Goal: Task Accomplishment & Management: Manage account settings

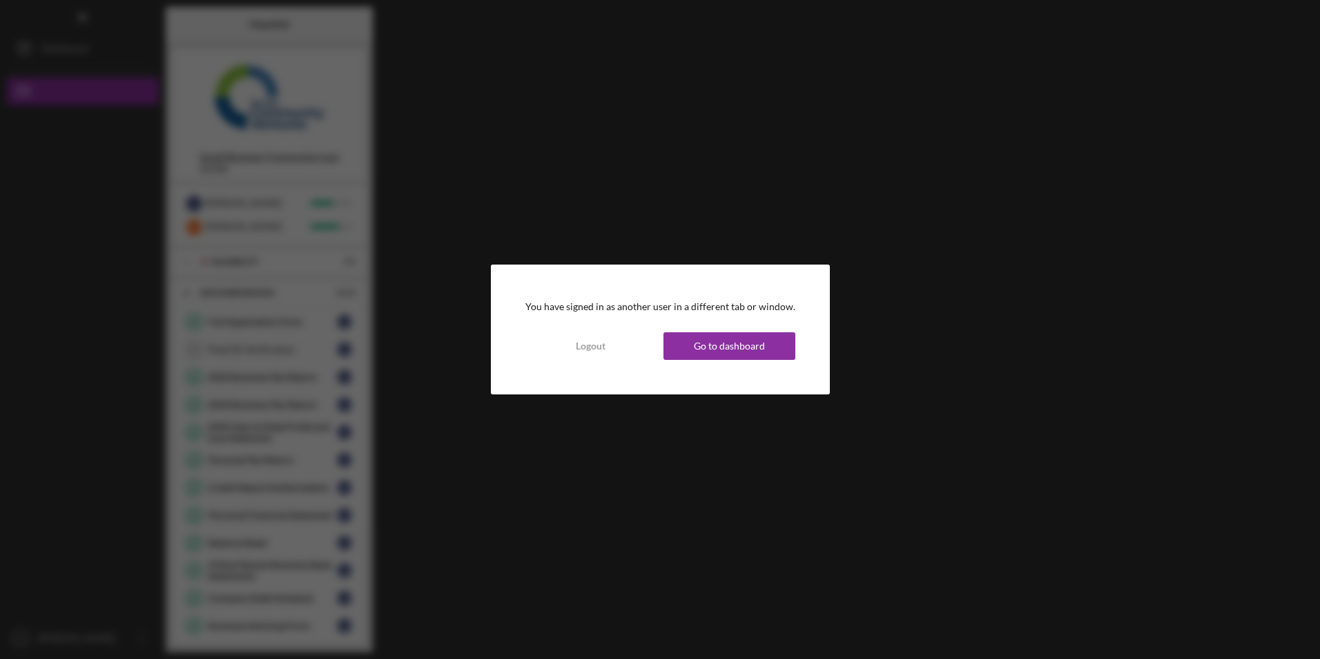
scroll to position [98, 0]
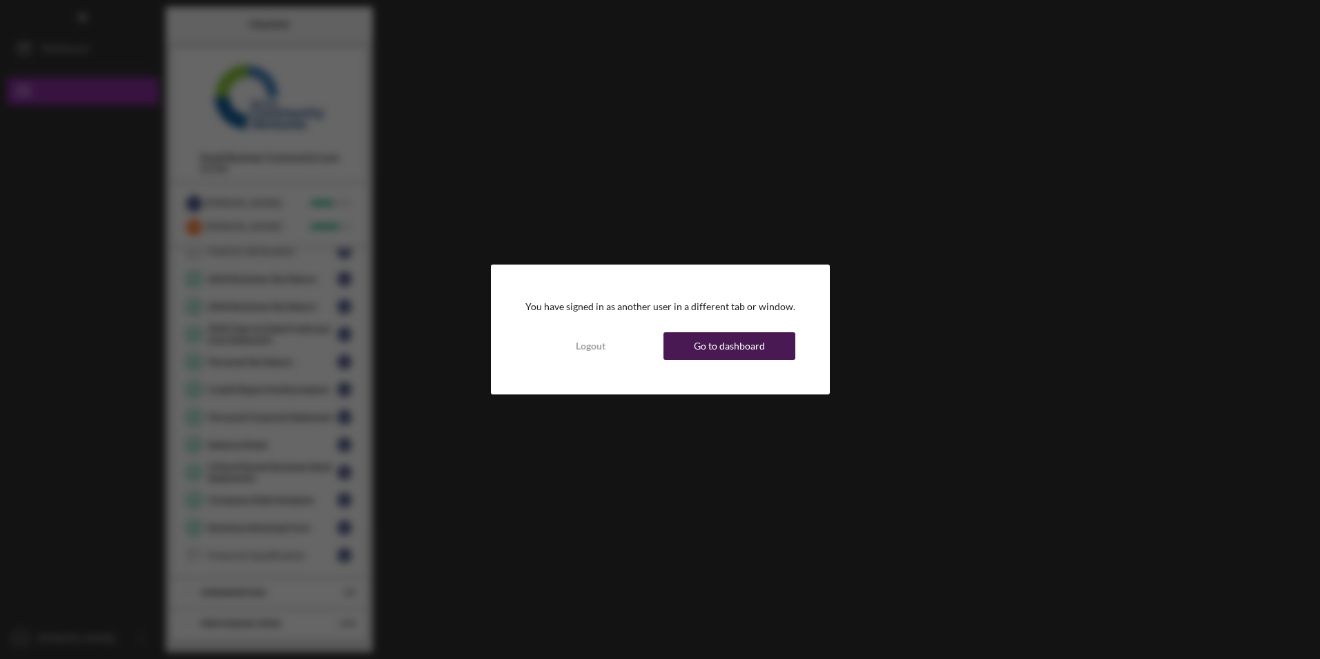
click at [717, 347] on div "Go to dashboard" at bounding box center [729, 346] width 71 height 28
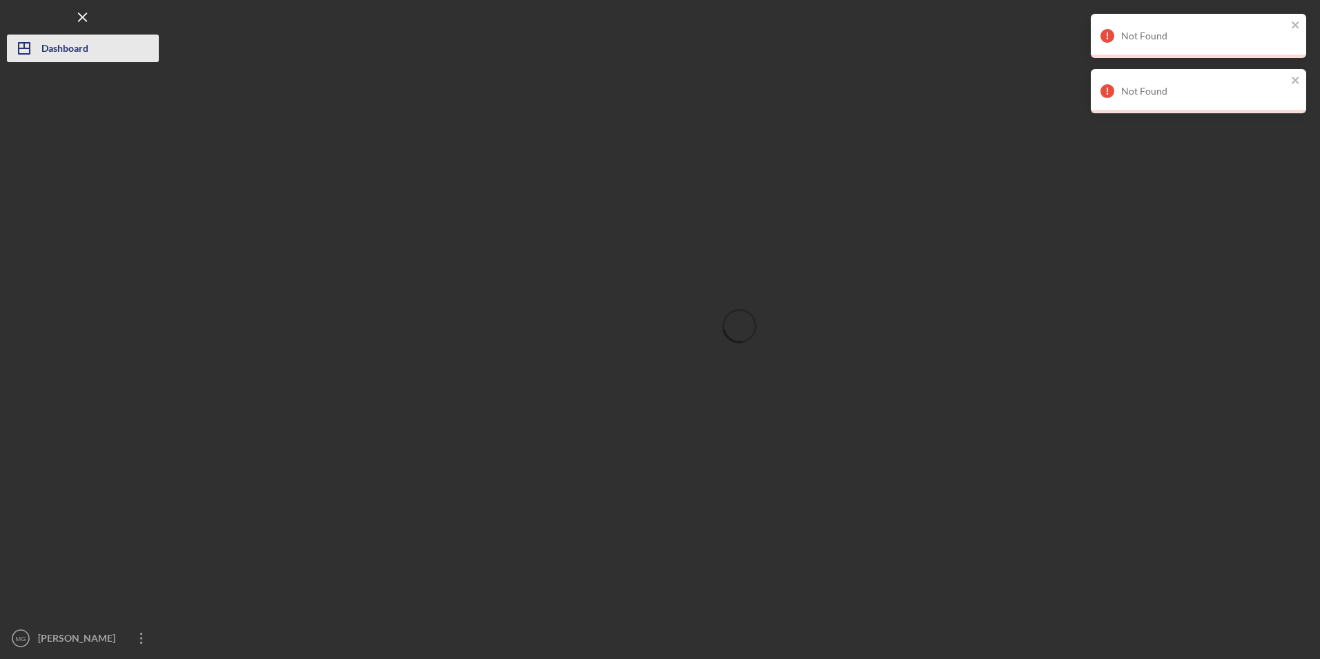
click at [74, 43] on div "Dashboard" at bounding box center [64, 50] width 47 height 31
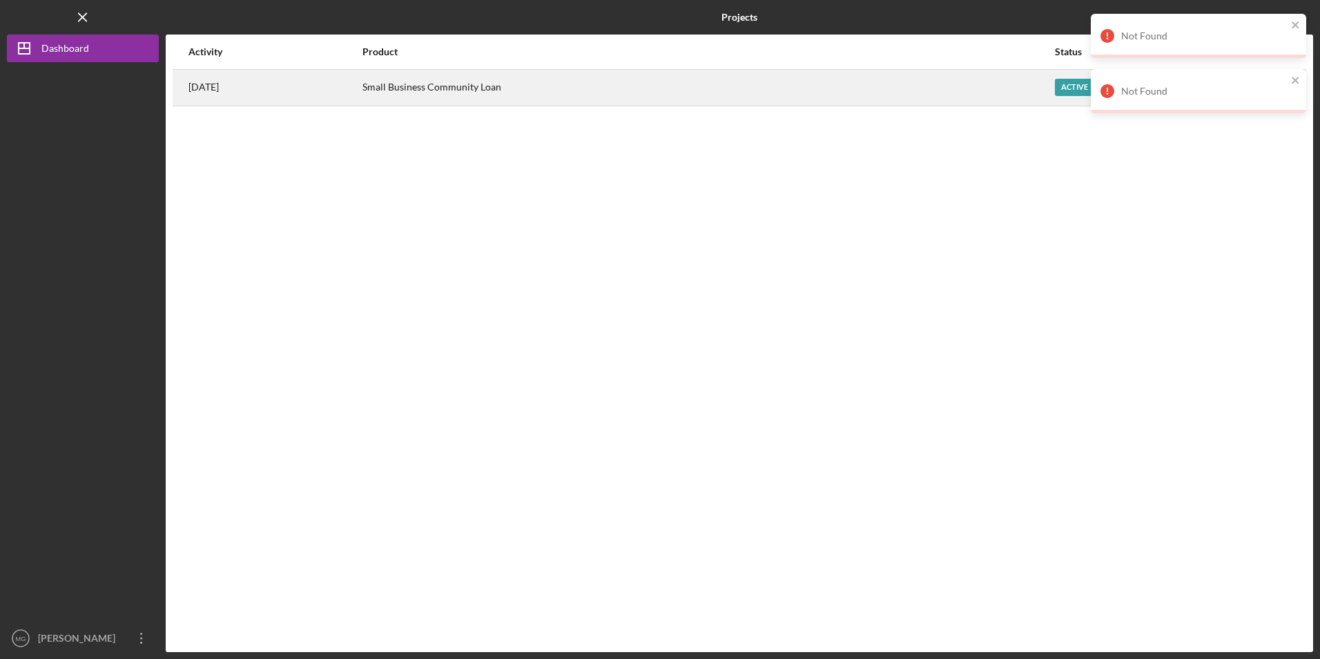
click at [294, 99] on div "[DATE]" at bounding box center [274, 87] width 173 height 35
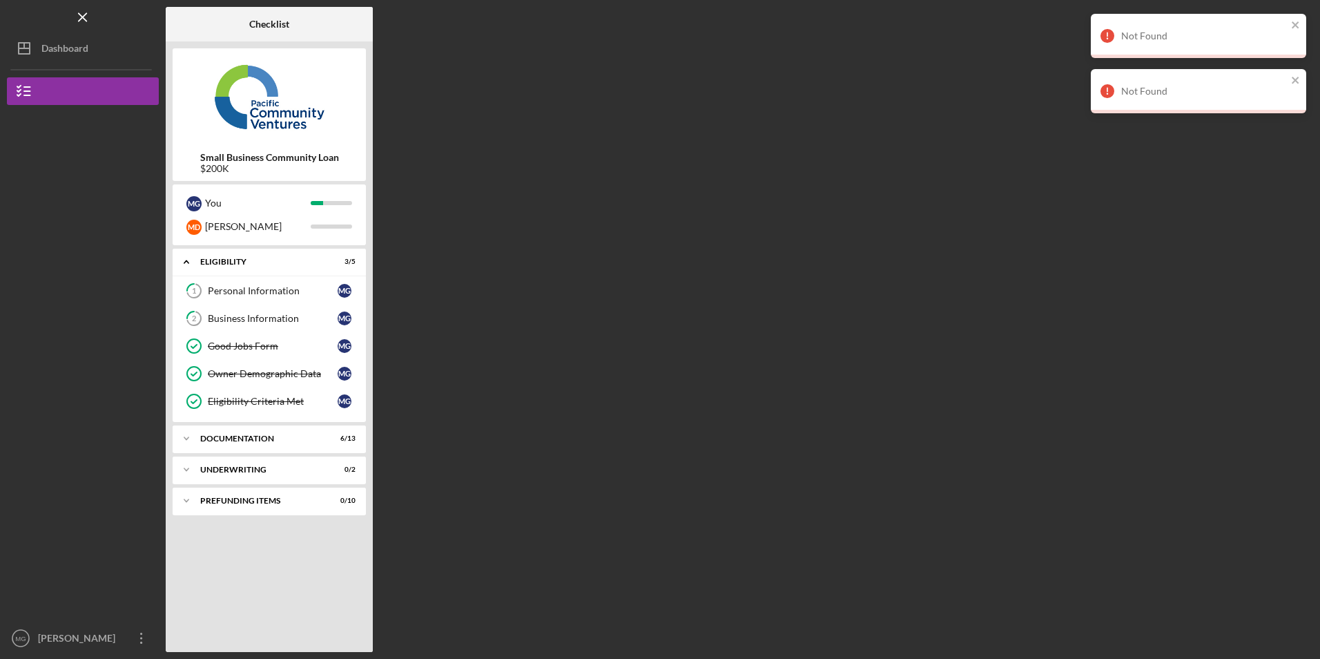
click at [113, 547] on div at bounding box center [83, 494] width 152 height 260
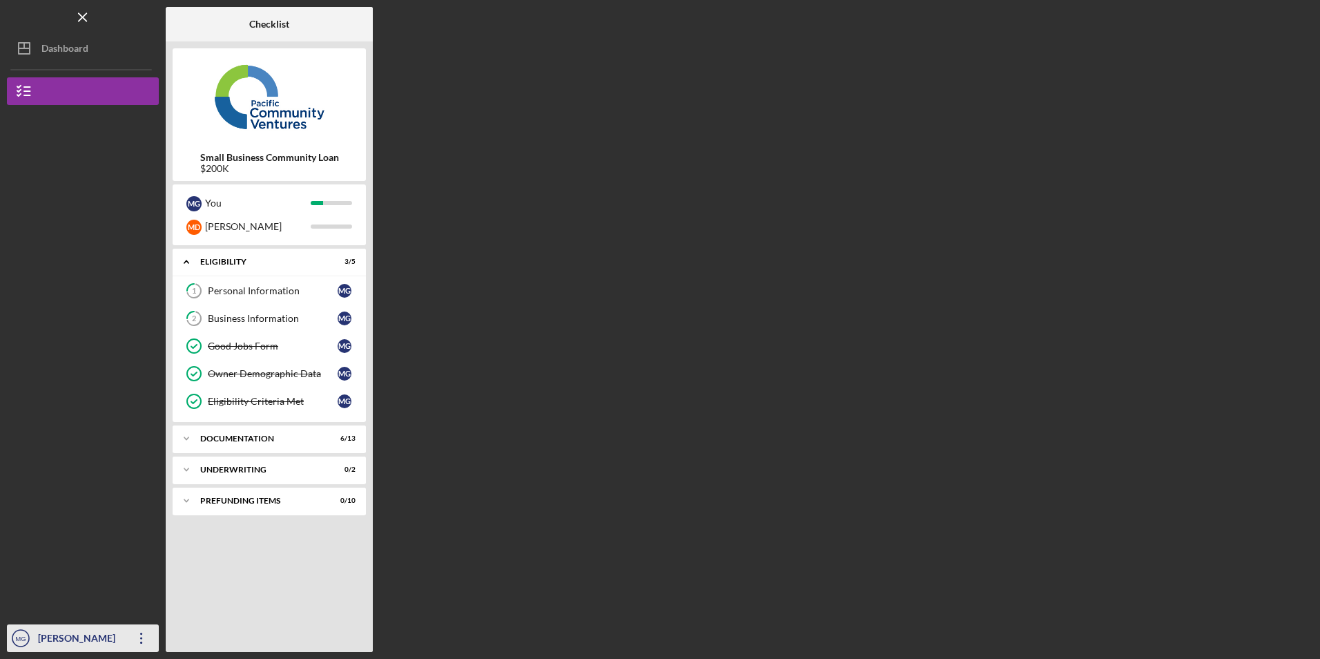
click at [132, 637] on icon "Icon/Overflow" at bounding box center [141, 638] width 35 height 35
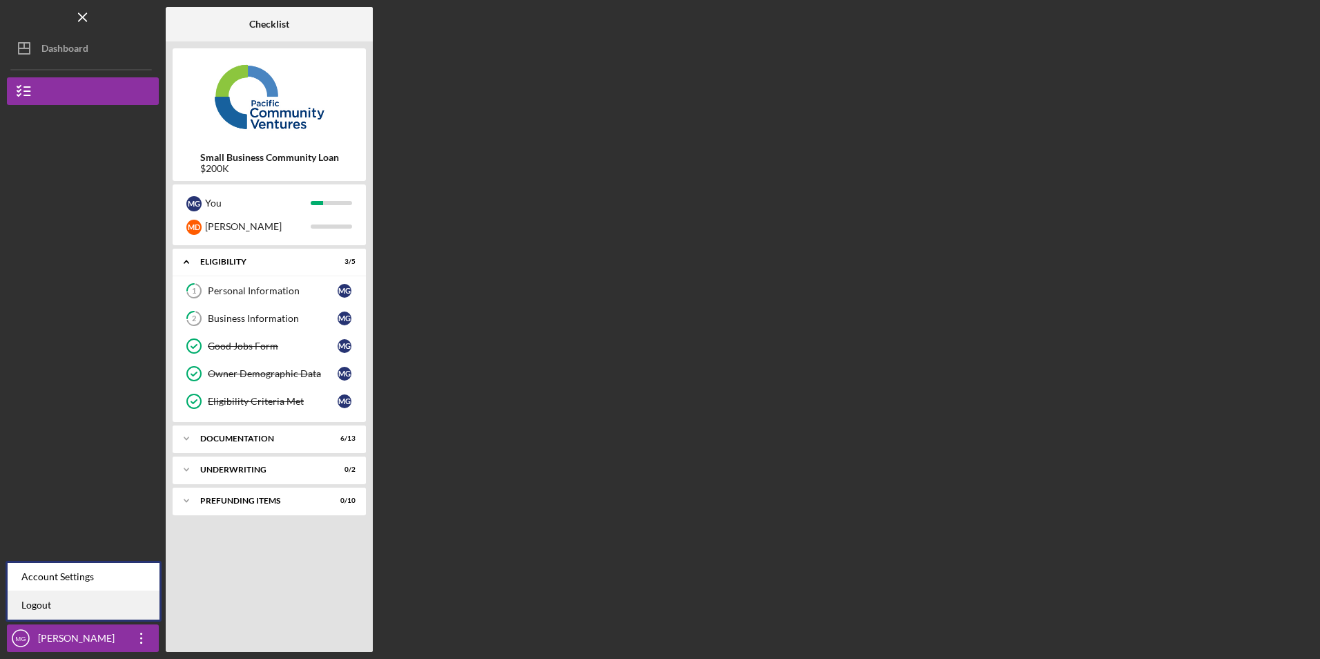
click at [126, 596] on link "Logout" at bounding box center [84, 605] width 152 height 28
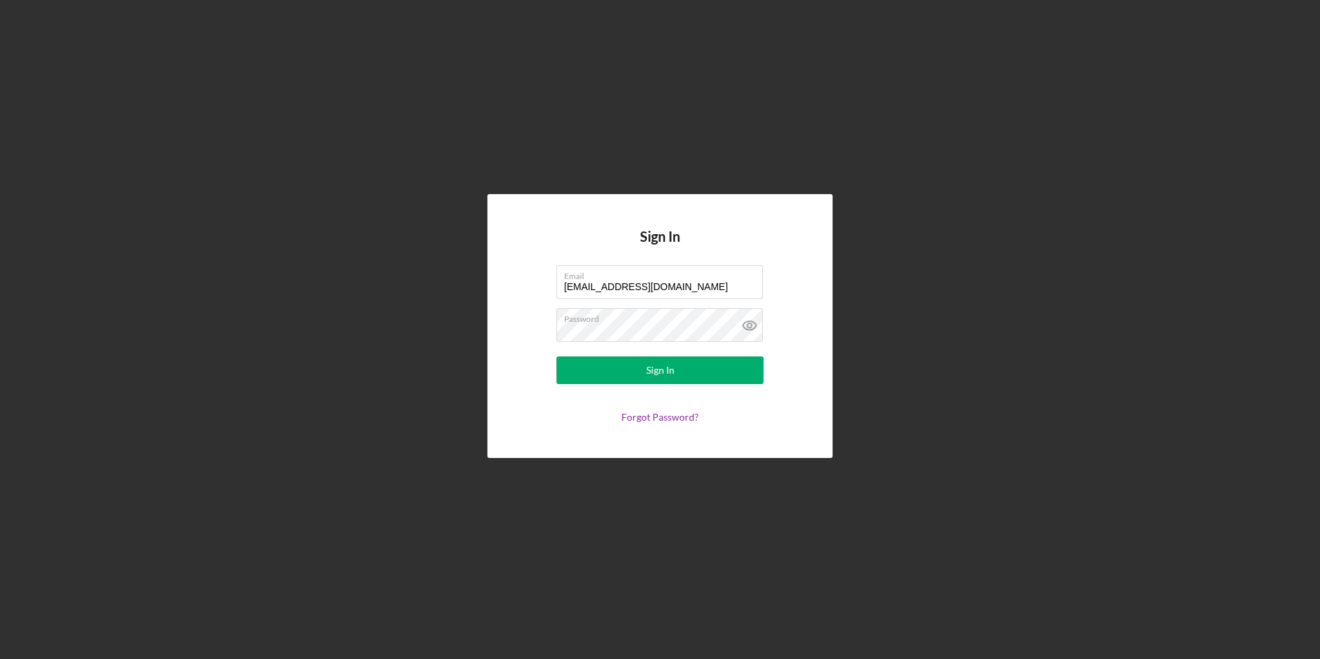
drag, startPoint x: 678, startPoint y: 284, endPoint x: 513, endPoint y: 272, distance: 165.4
click at [518, 280] on div "Sign In Email [EMAIL_ADDRESS][DOMAIN_NAME] Password Sign In Forgot Password?" at bounding box center [659, 325] width 345 height 263
type input "[EMAIL_ADDRESS][DOMAIN_NAME]"
click at [591, 371] on button "Sign In" at bounding box center [659, 370] width 207 height 28
